Goal: Check status: Check status

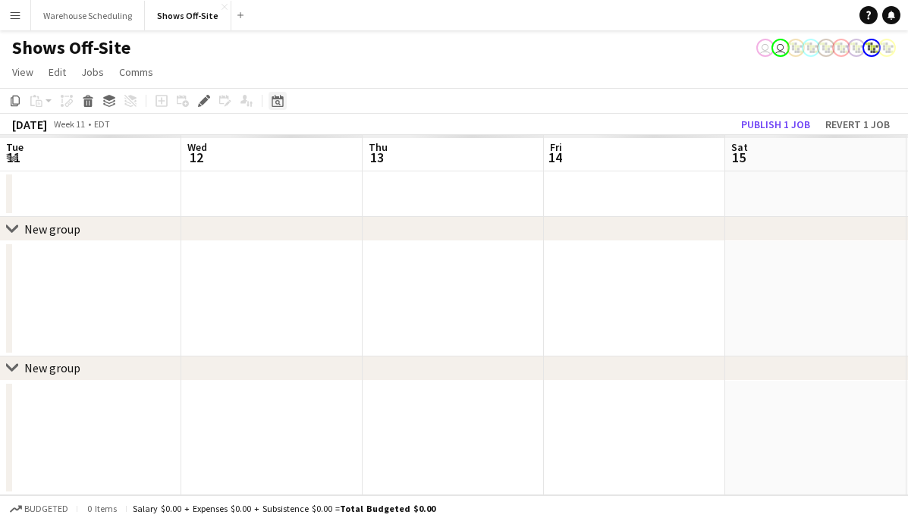
scroll to position [0, 522]
click at [276, 102] on icon at bounding box center [277, 102] width 5 height 5
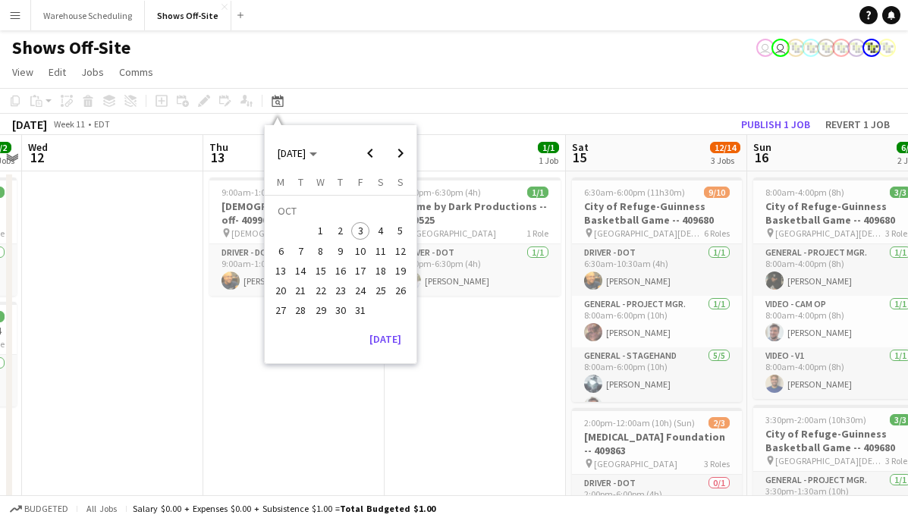
click at [379, 249] on span "11" at bounding box center [381, 251] width 18 height 18
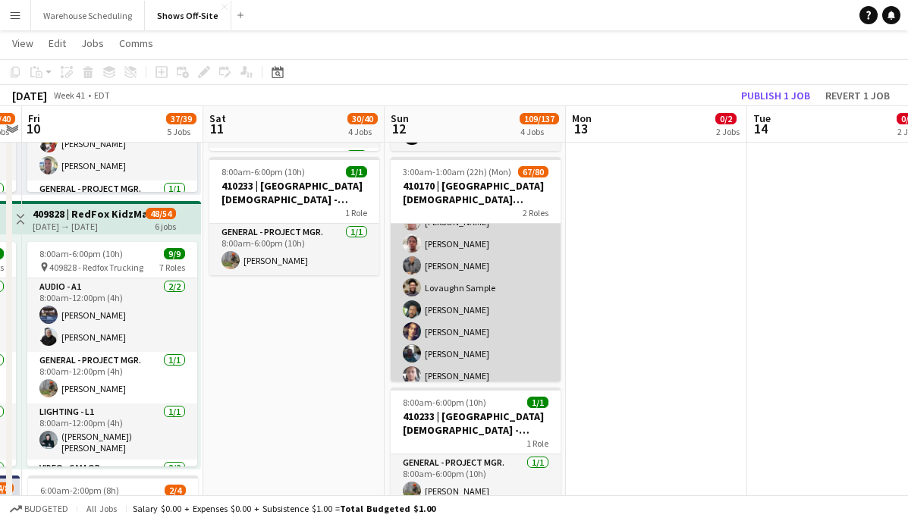
scroll to position [0, 0]
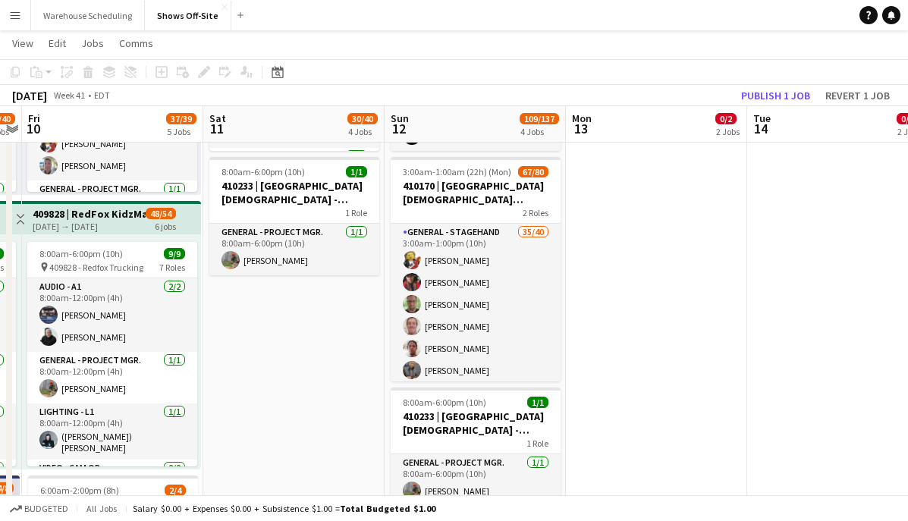
click at [854, 267] on app-date-cell "8:00am-5:00pm (9h) 0/1 409652 - Crossrental pin 409652 - Crossrental 1 Role Dri…" at bounding box center [837, 425] width 181 height 2108
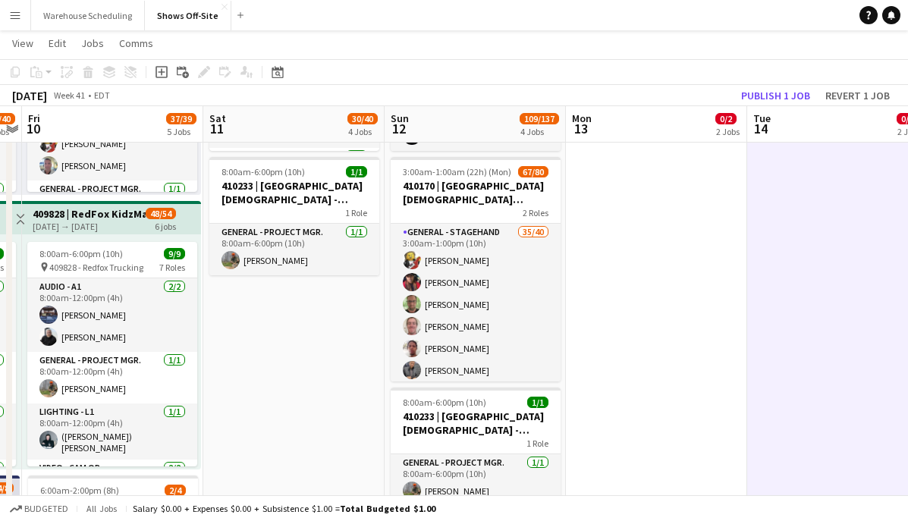
click at [894, 283] on app-date-cell "8:00am-5:00pm (9h) 0/1 409652 - Crossrental pin 409652 - Crossrental 1 Role Dri…" at bounding box center [837, 425] width 181 height 2108
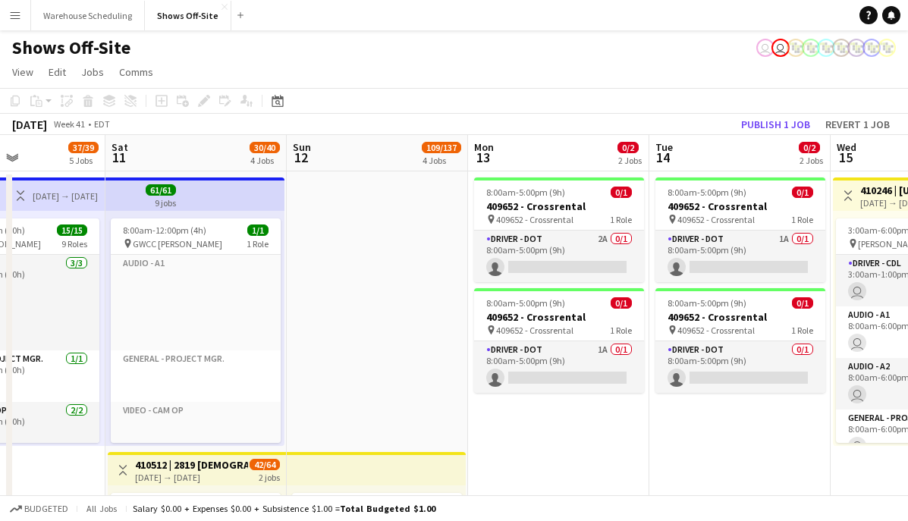
scroll to position [354, 0]
